Goal: Check status: Check status

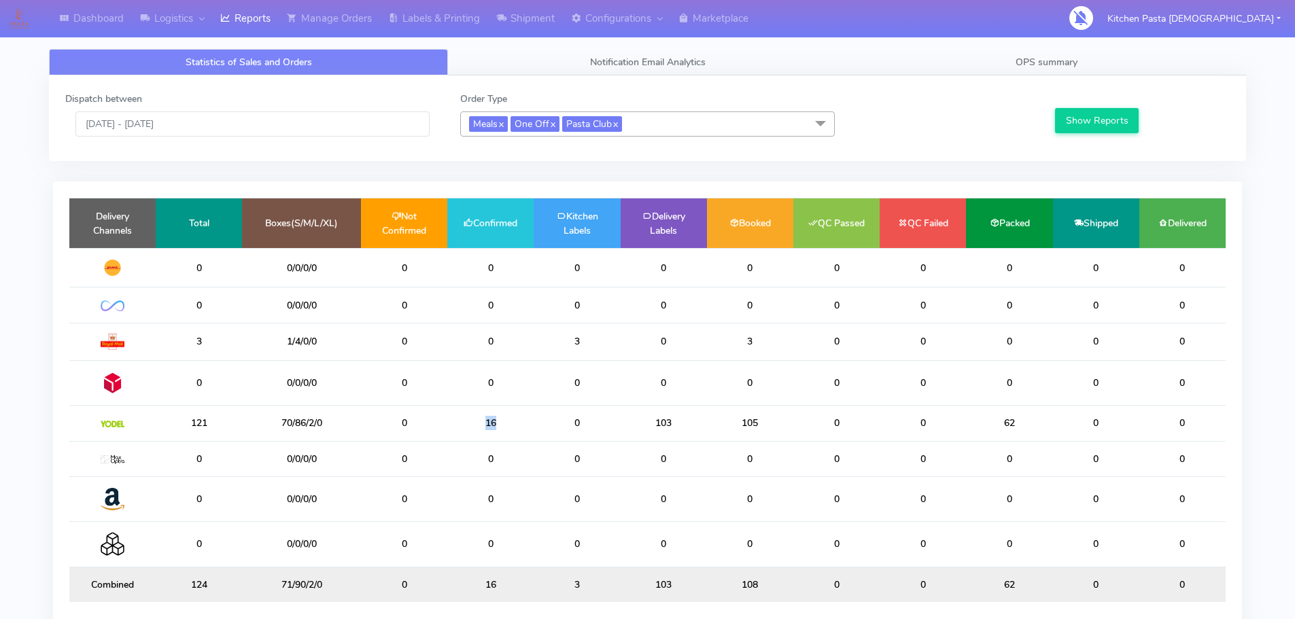
drag, startPoint x: 508, startPoint y: 421, endPoint x: 442, endPoint y: 411, distance: 65.9
click at [442, 411] on tr "121 70/86/2/0 0 16 0 103 105 0 0 62 0 0" at bounding box center [647, 423] width 1156 height 35
click at [505, 392] on td "0" at bounding box center [490, 382] width 86 height 45
drag, startPoint x: 317, startPoint y: 104, endPoint x: 308, endPoint y: 130, distance: 27.3
click at [317, 107] on div "Dispatch between 27/08/2025 - 27/08/2025" at bounding box center [252, 114] width 395 height 45
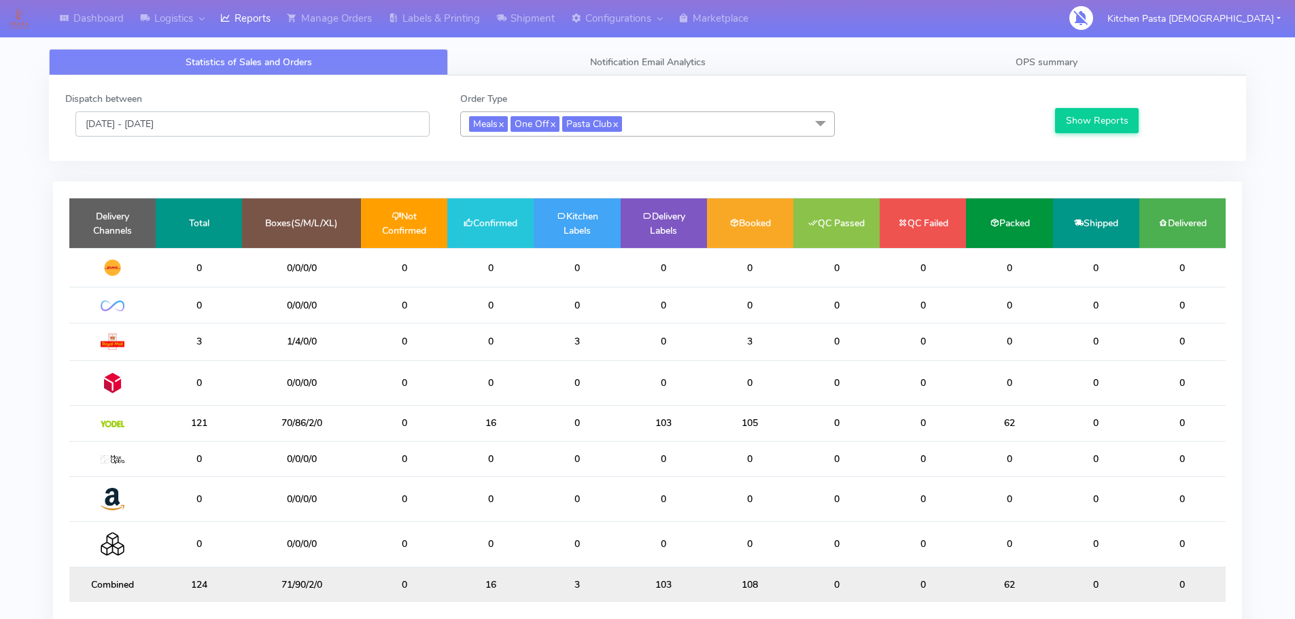
click at [308, 130] on input "[DATE] - [DATE]" at bounding box center [252, 123] width 354 height 25
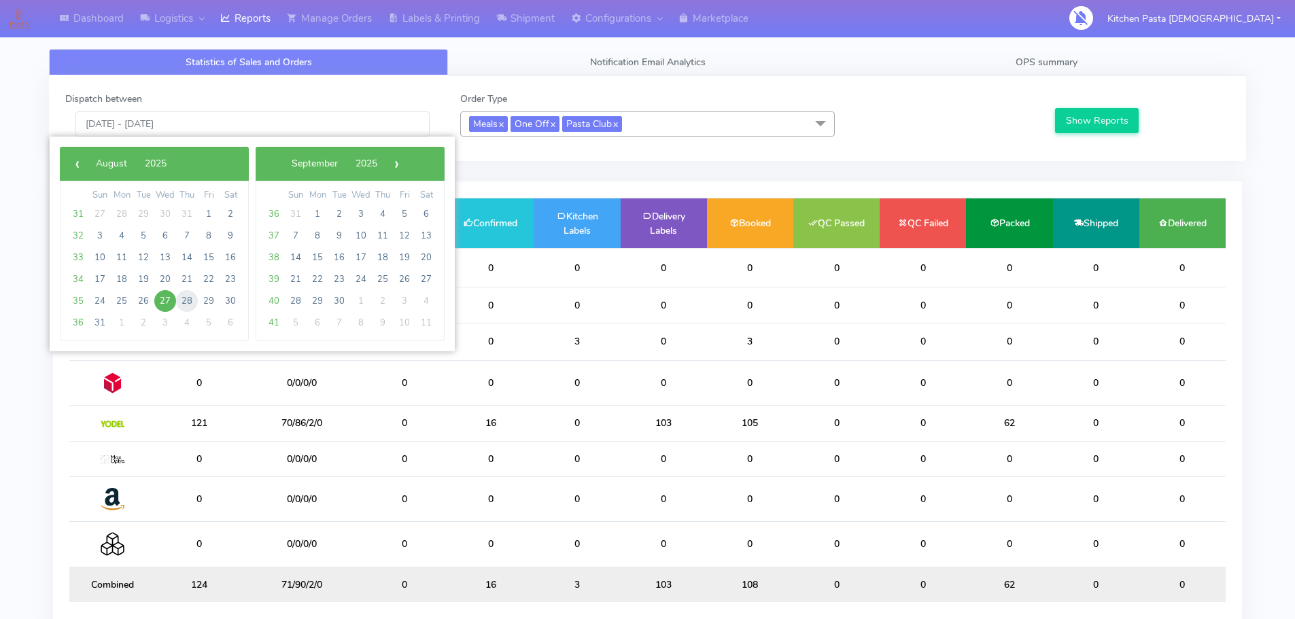
click at [186, 295] on span "28" at bounding box center [187, 301] width 22 height 22
type input "[DATE] - [DATE]"
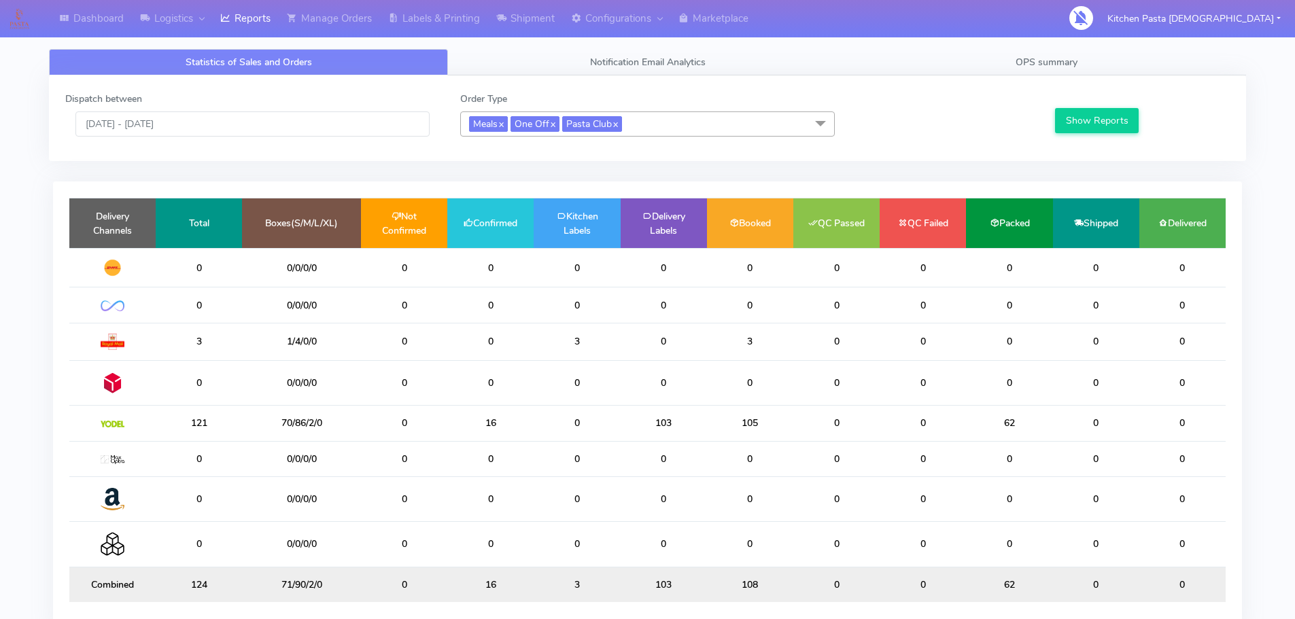
click at [1052, 131] on div "Show Reports" at bounding box center [1140, 114] width 197 height 45
click at [1075, 131] on button "Show Reports" at bounding box center [1097, 120] width 84 height 25
click at [158, 118] on input "[DATE] - [DATE]" at bounding box center [252, 123] width 354 height 25
click at [158, 121] on input "[DATE] - [DATE]" at bounding box center [252, 123] width 354 height 25
click at [174, 128] on input "[DATE] - [DATE]" at bounding box center [252, 123] width 354 height 25
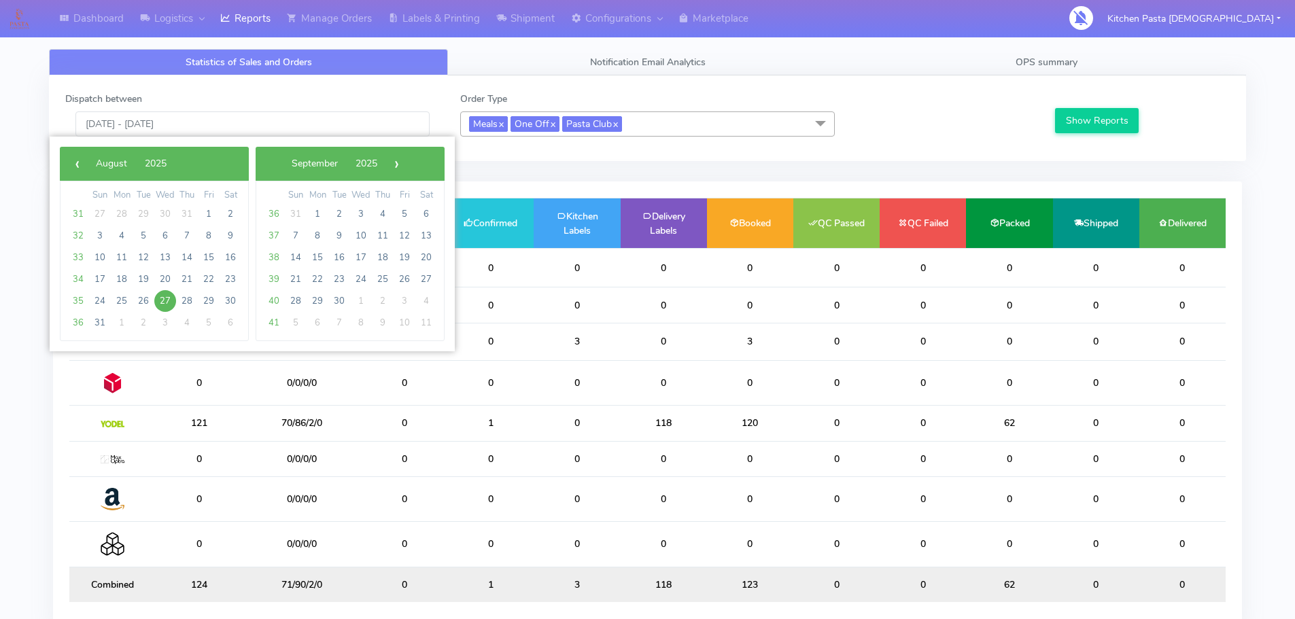
type input "[DATE] - [DATE]"
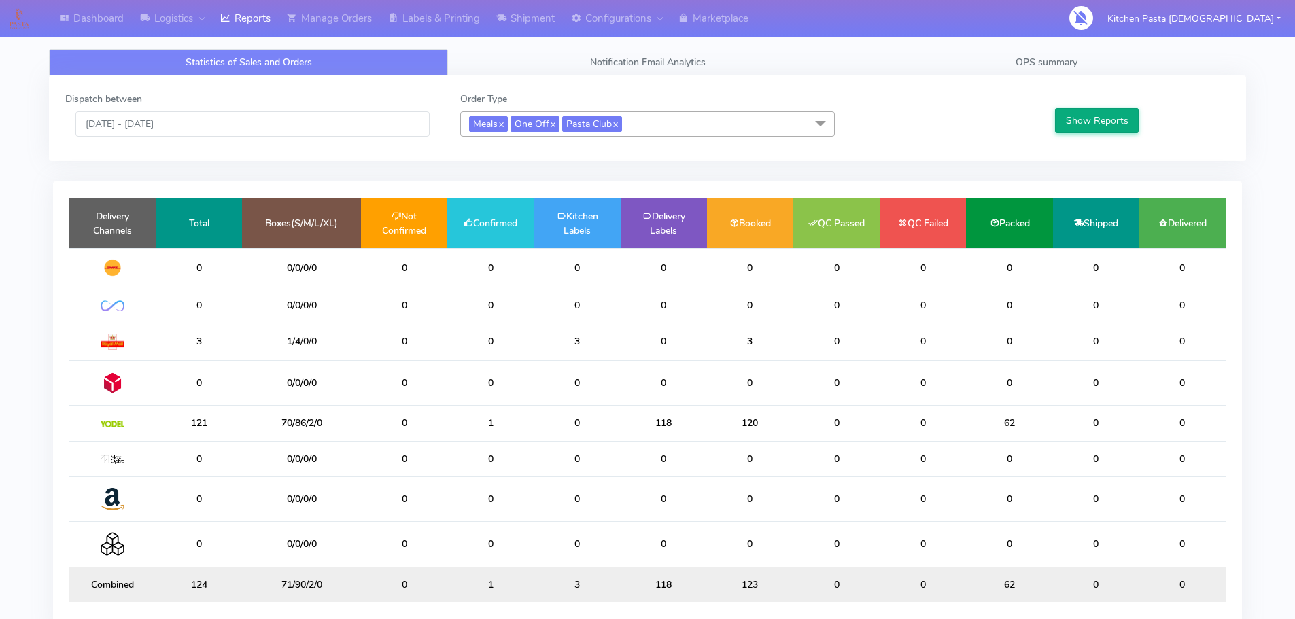
click at [1062, 126] on button "Show Reports" at bounding box center [1097, 120] width 84 height 25
click at [1228, 461] on div "Delivery Channels Total Boxes(S/M/L/XL) Not Confirmed Confirmed Kitchen Labels …" at bounding box center [647, 407] width 1189 height 453
